Goal: Check status: Check status

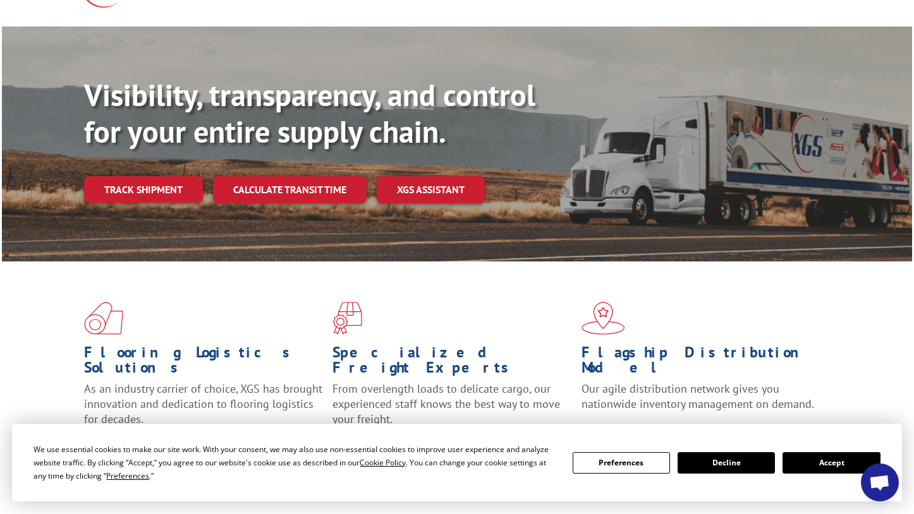
scroll to position [107, 0]
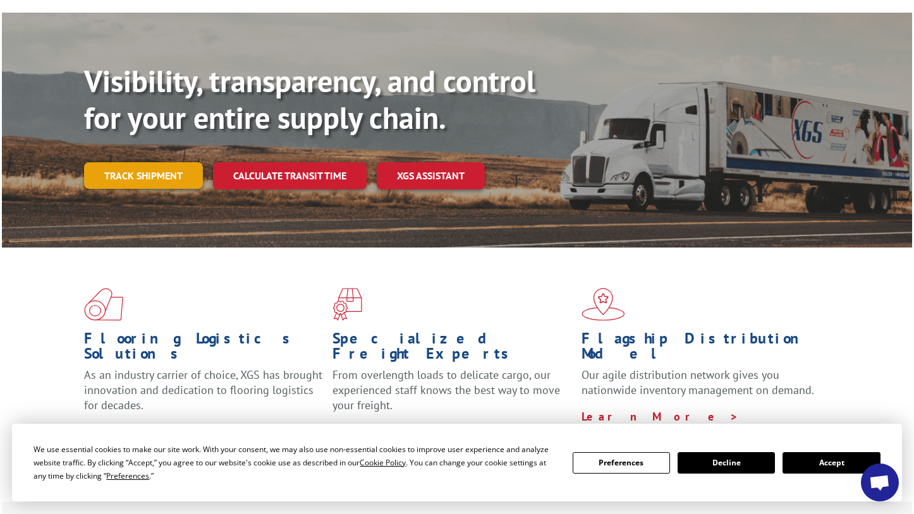
click at [145, 162] on link "Track shipment" at bounding box center [143, 175] width 119 height 27
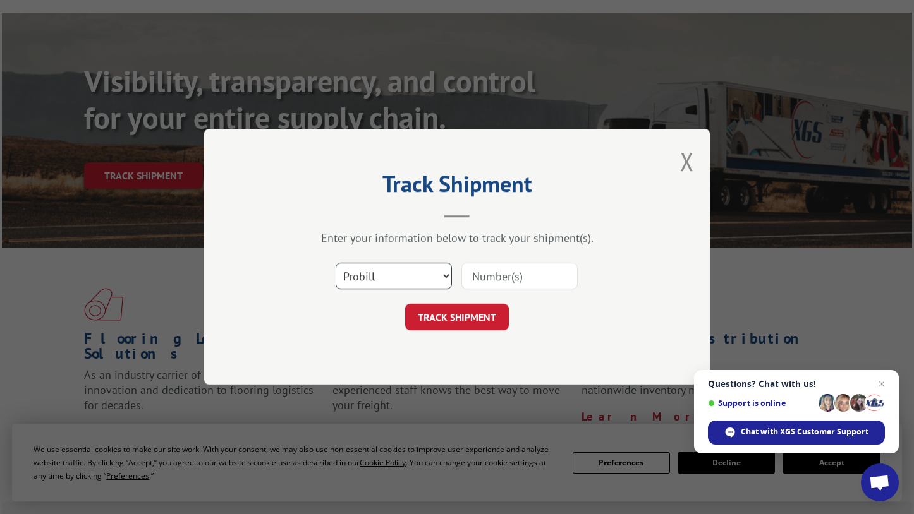
click at [440, 279] on select "Select category... Probill BOL PO" at bounding box center [394, 277] width 116 height 27
click at [514, 275] on input at bounding box center [519, 277] width 116 height 27
click at [449, 281] on select "Select category... Probill BOL PO" at bounding box center [394, 277] width 116 height 27
click at [495, 280] on input at bounding box center [519, 277] width 116 height 27
paste input "17702327"
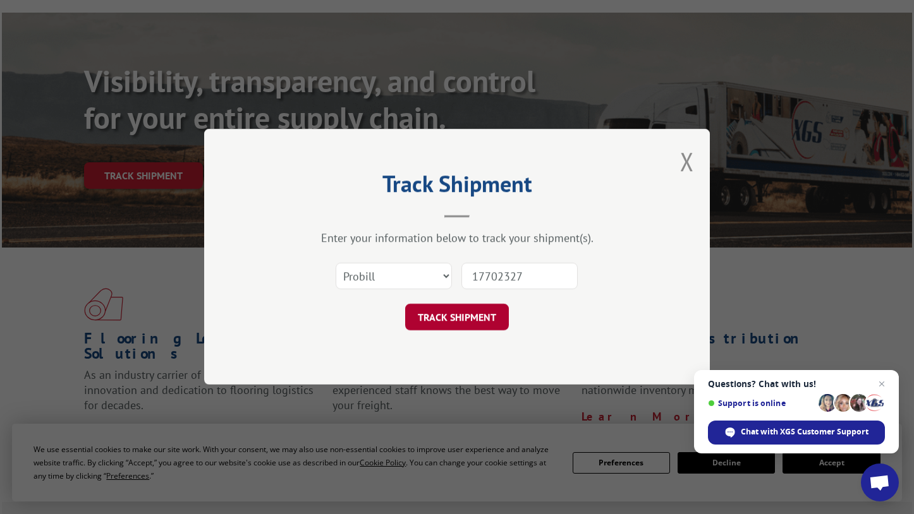
type input "17702327"
click at [458, 324] on button "TRACK SHIPMENT" at bounding box center [457, 318] width 104 height 27
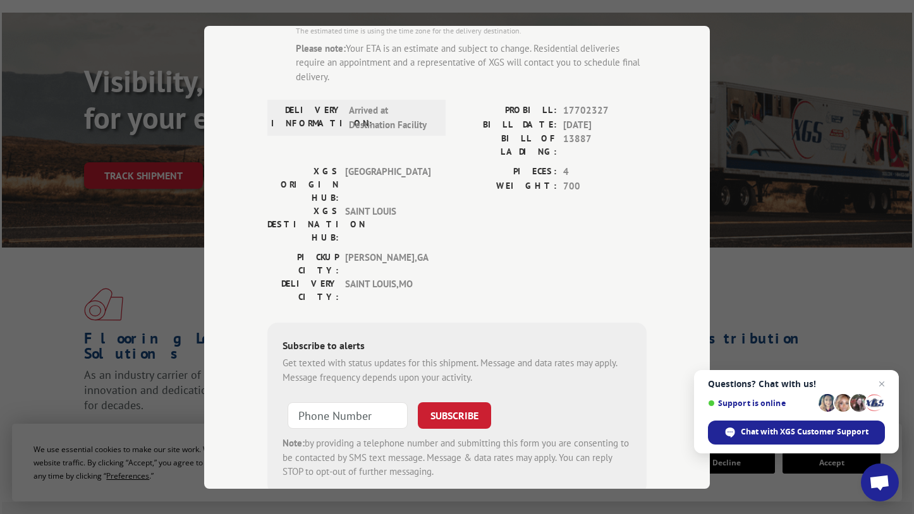
scroll to position [149, 0]
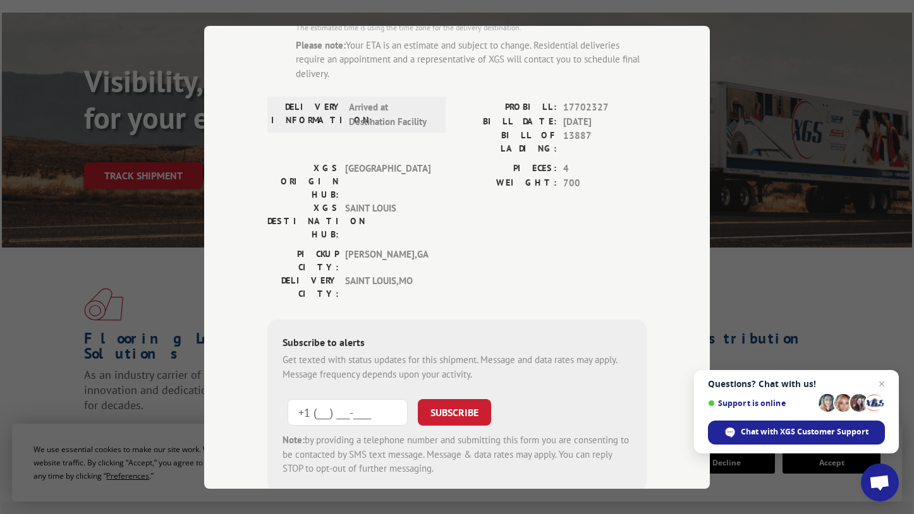
click at [370, 399] on input "+1 (___) ___-____" at bounding box center [348, 412] width 120 height 27
type input "[PHONE_NUMBER]"
click at [465, 399] on button "SUBSCRIBE" at bounding box center [454, 412] width 73 height 27
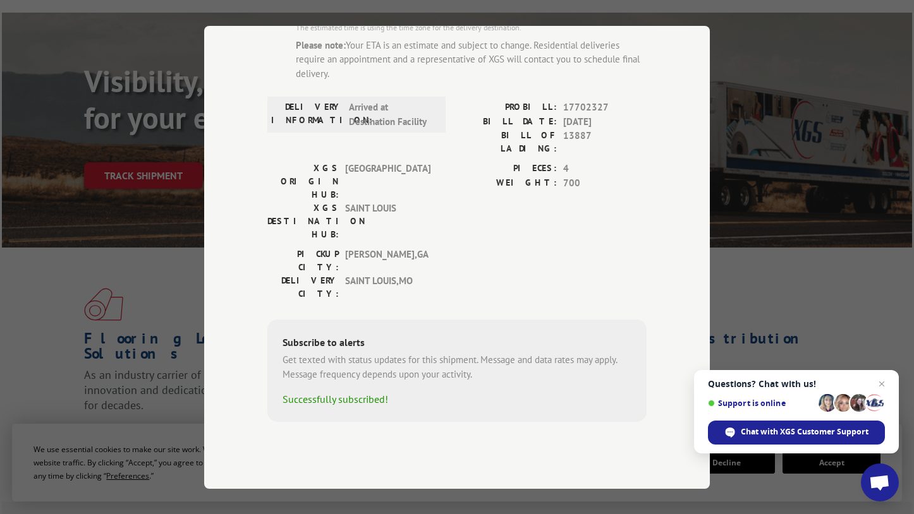
scroll to position [94, 0]
